Goal: Task Accomplishment & Management: Use online tool/utility

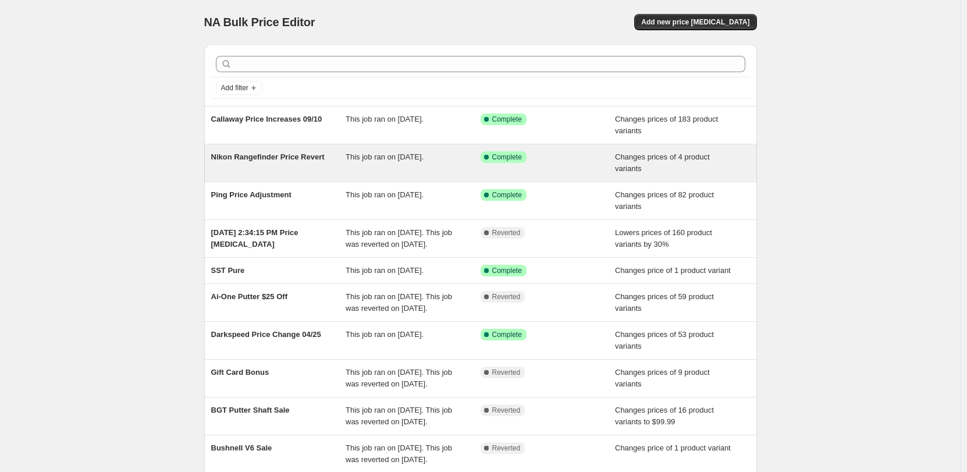
click at [267, 154] on span "Nikon Rangefinder Price Revert" at bounding box center [267, 156] width 113 height 9
